Goal: Task Accomplishment & Management: Manage account settings

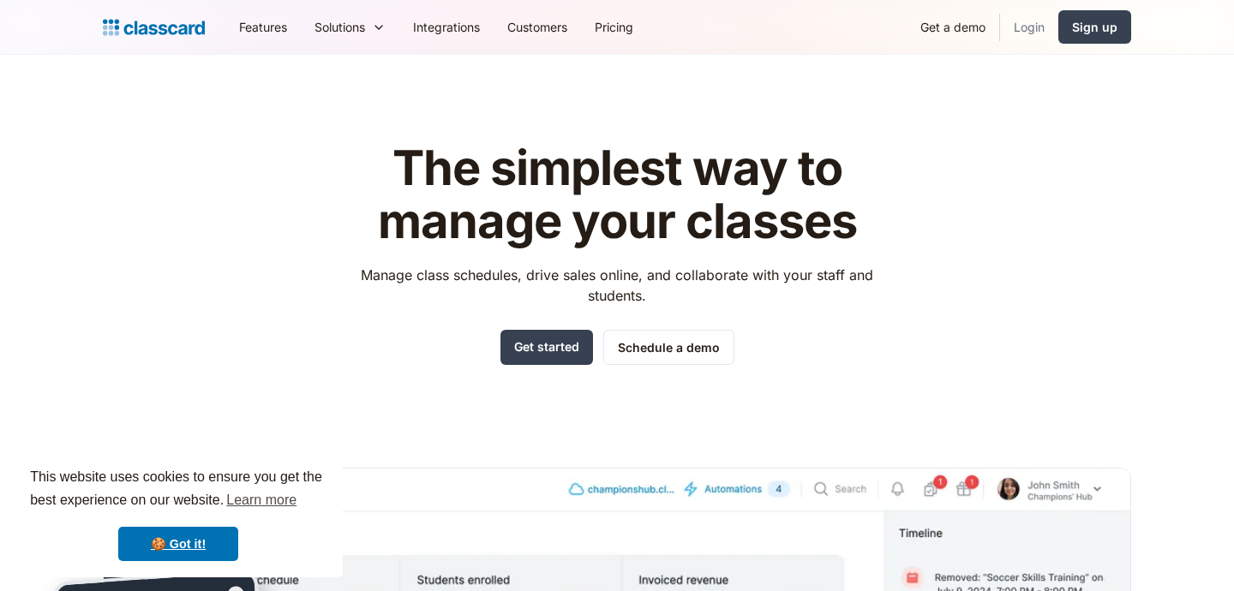
click at [1027, 24] on link "Login" at bounding box center [1029, 27] width 58 height 39
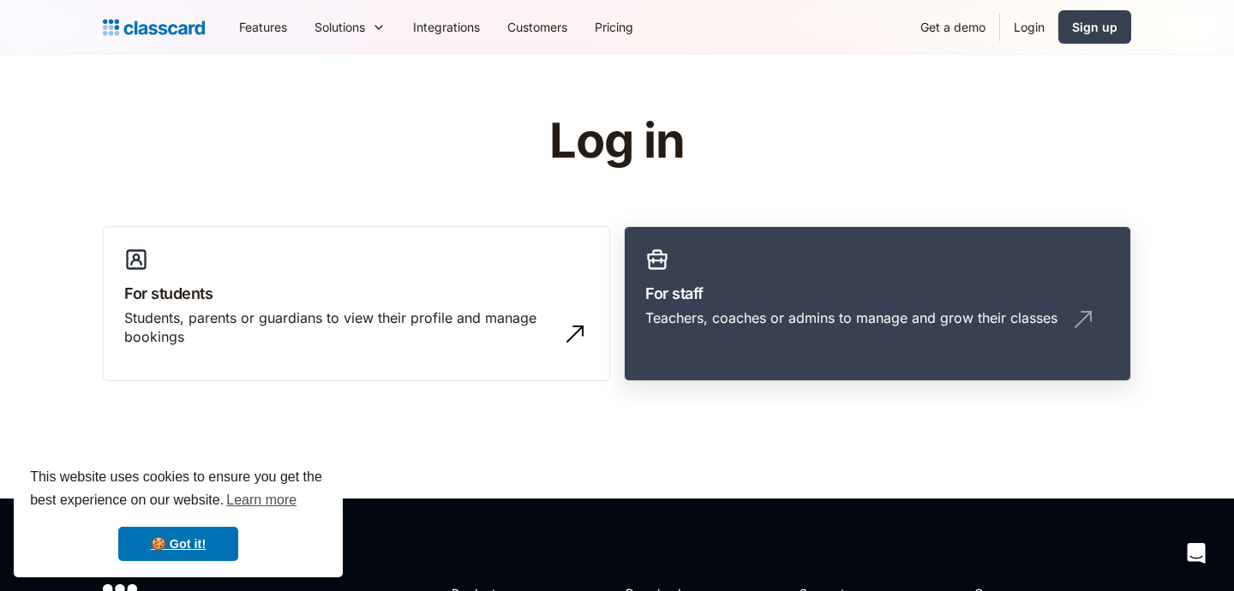
click at [840, 312] on div "Teachers, coaches or admins to manage and grow their classes" at bounding box center [851, 318] width 412 height 19
